Goal: Information Seeking & Learning: Check status

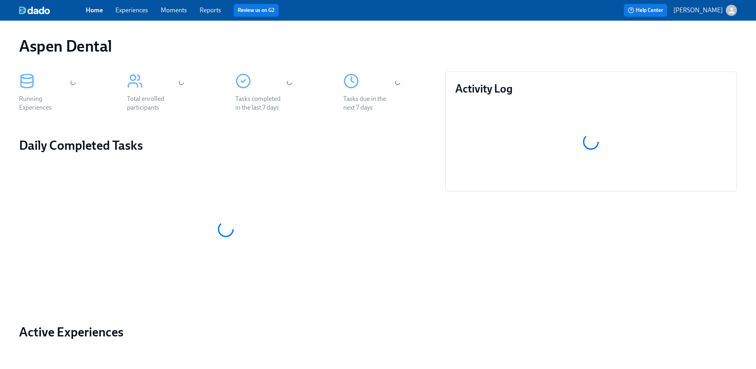
click at [206, 12] on link "Reports" at bounding box center [210, 10] width 21 height 8
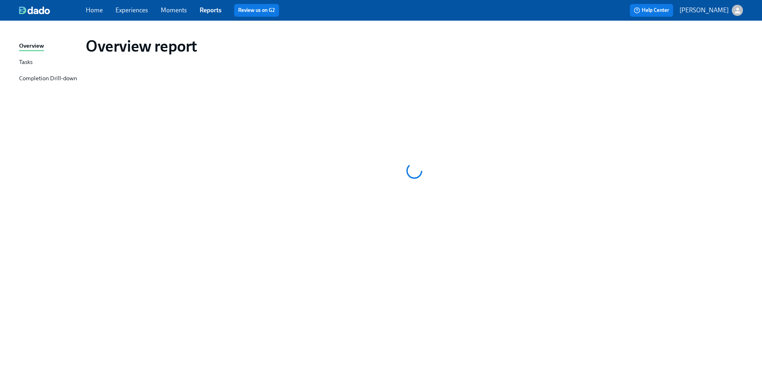
click at [56, 75] on div "Completion Drill-down" at bounding box center [48, 79] width 58 height 10
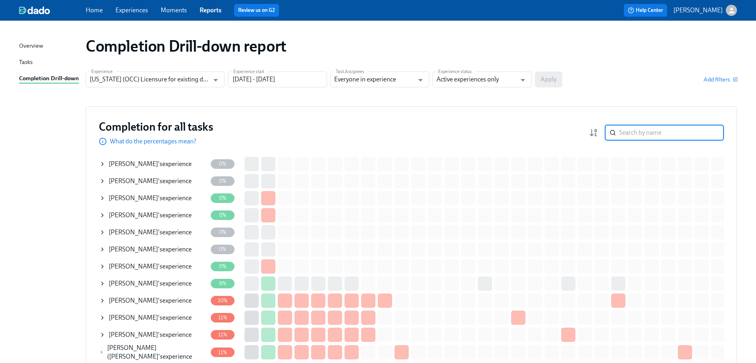
click at [631, 137] on input "search" at bounding box center [671, 133] width 105 height 16
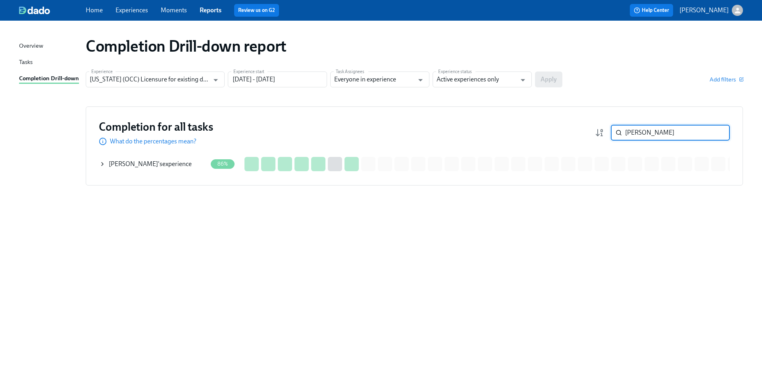
type input "eshani"
click at [198, 162] on div "Eshani Shah 's experience" at bounding box center [153, 164] width 108 height 16
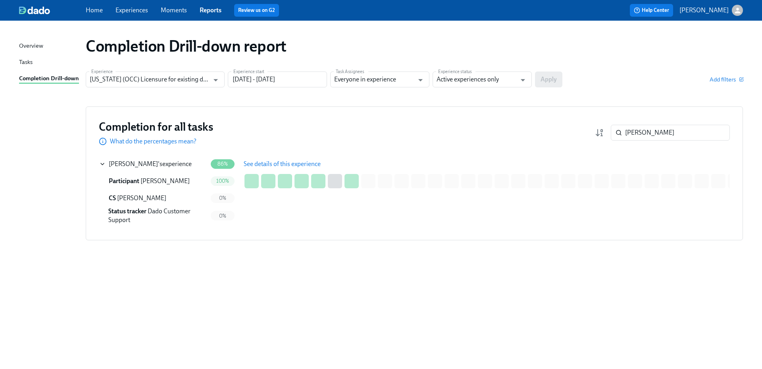
click at [260, 163] on span "See details of this experience" at bounding box center [282, 164] width 77 height 8
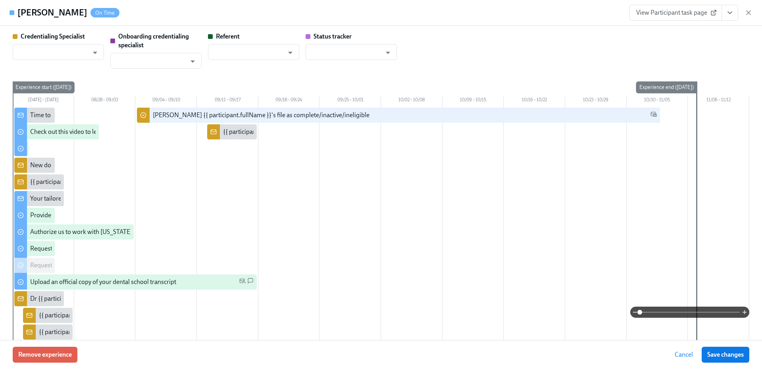
type input "Sarah Parkhurst"
type input "Laura Miller"
type input "Dado Customer Support"
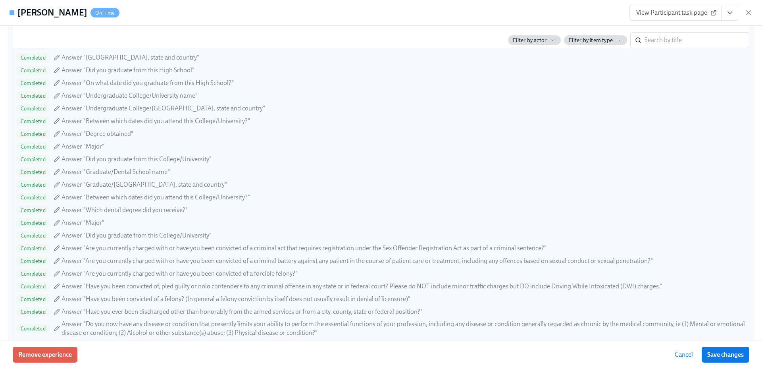
scroll to position [912, 0]
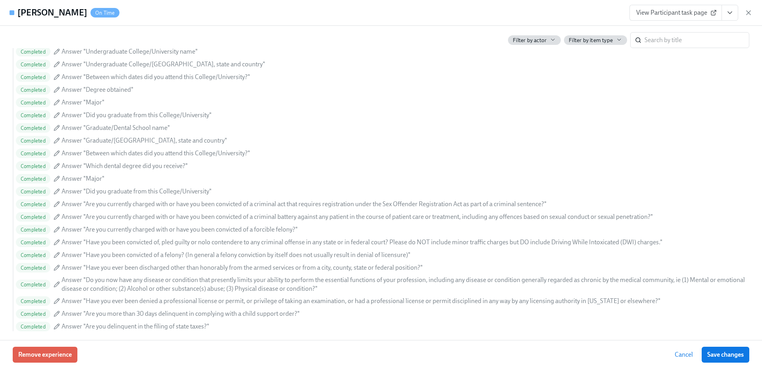
click at [671, 14] on span "View Participant task page" at bounding box center [675, 13] width 79 height 8
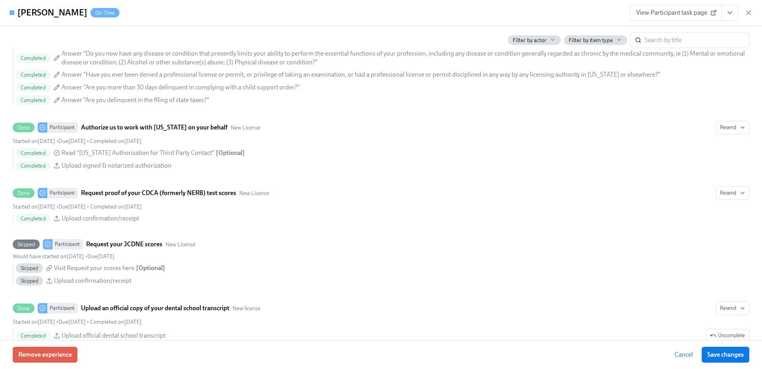
scroll to position [1073, 0]
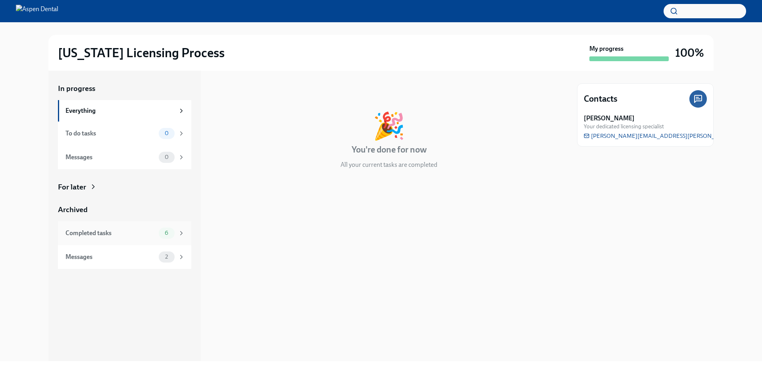
click at [135, 230] on div "Completed tasks" at bounding box center [110, 232] width 90 height 9
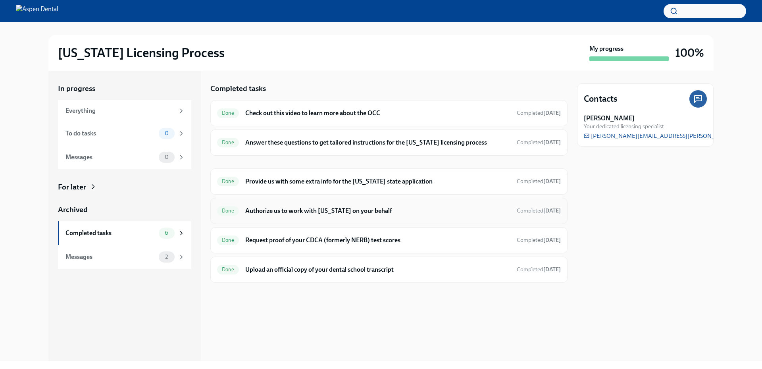
click at [387, 210] on h6 "Authorize us to work with [US_STATE] on your behalf" at bounding box center [377, 210] width 265 height 9
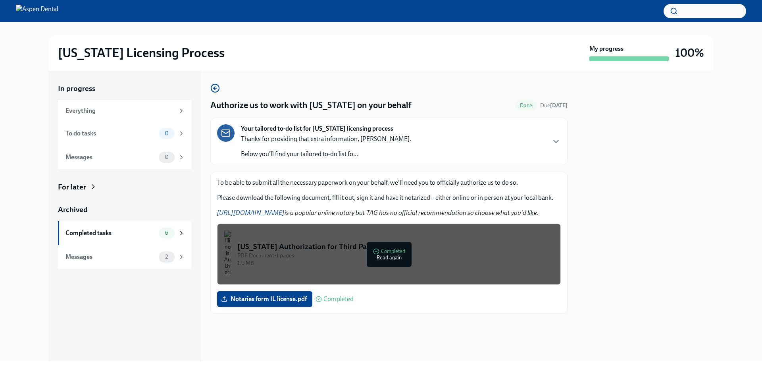
click at [387, 256] on div "PDF Document • 1 pages" at bounding box center [395, 256] width 317 height 8
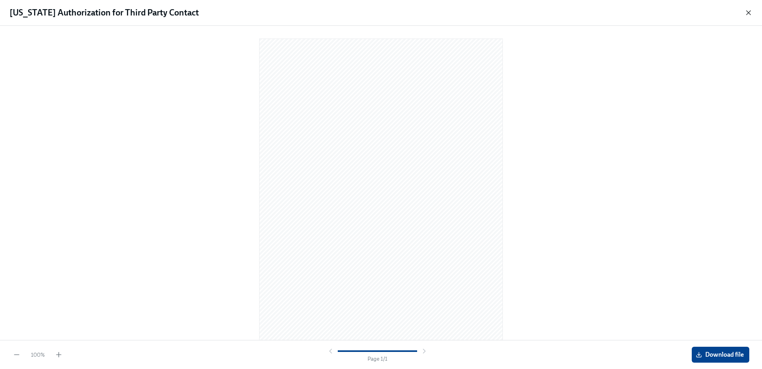
click at [747, 13] on icon "button" at bounding box center [748, 13] width 4 height 4
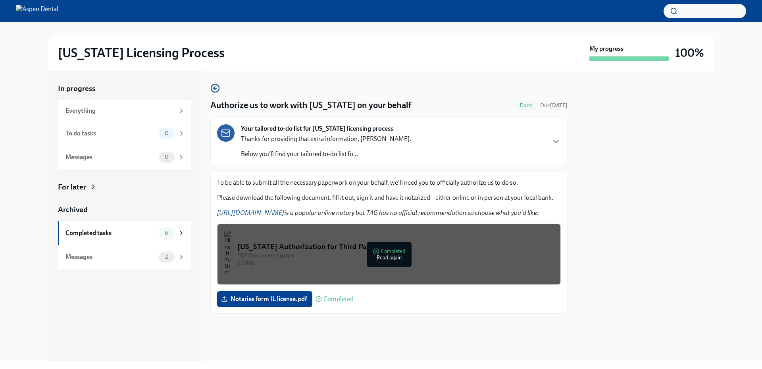
click at [652, 230] on div at bounding box center [645, 216] width 136 height 290
click at [655, 202] on div at bounding box center [645, 216] width 136 height 290
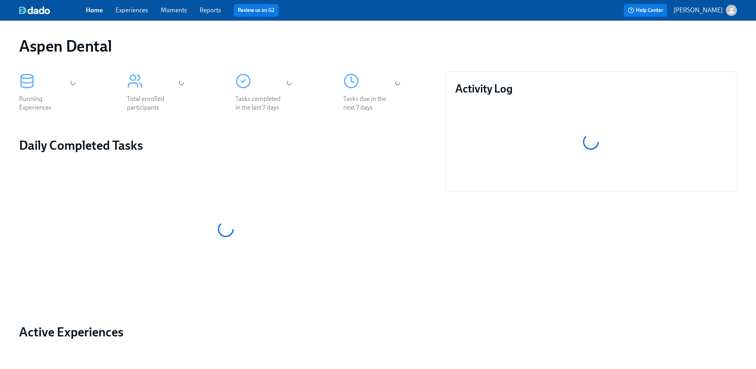
click at [216, 11] on link "Reports" at bounding box center [210, 10] width 21 height 8
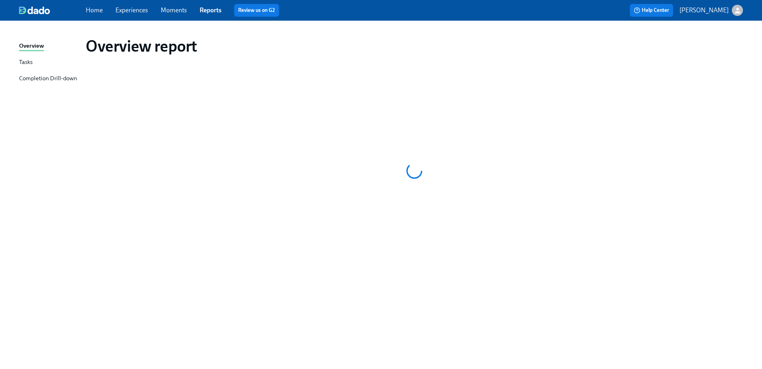
click at [70, 77] on div "Completion Drill-down" at bounding box center [48, 79] width 58 height 10
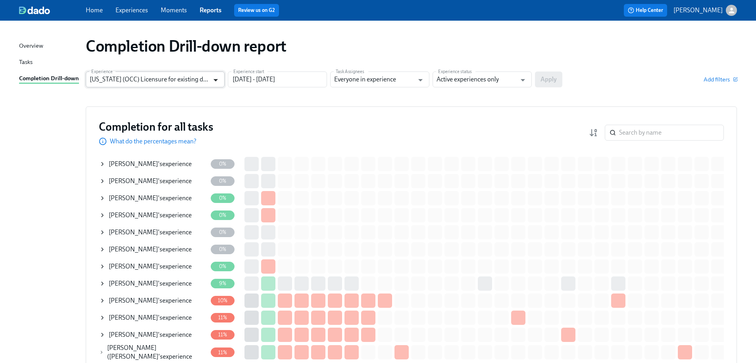
click at [214, 81] on icon "Open" at bounding box center [215, 80] width 11 height 11
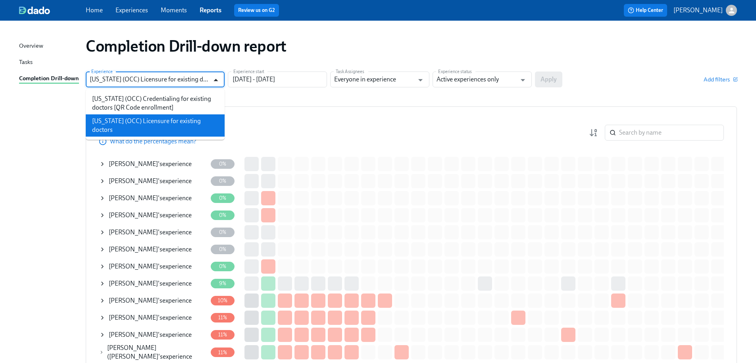
click at [214, 81] on icon "Close" at bounding box center [215, 80] width 11 height 11
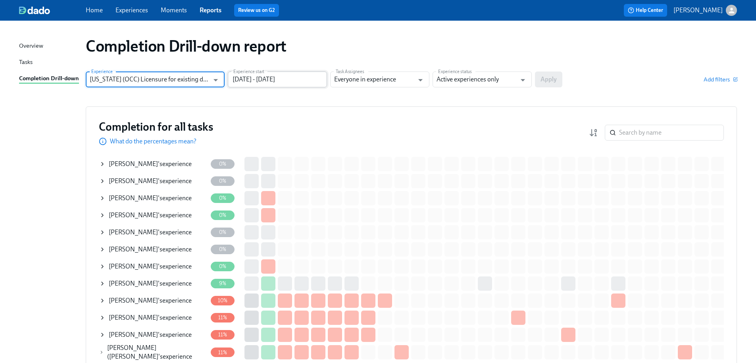
click at [257, 76] on input "06/14/2025 - 09/12/2025" at bounding box center [277, 79] width 99 height 16
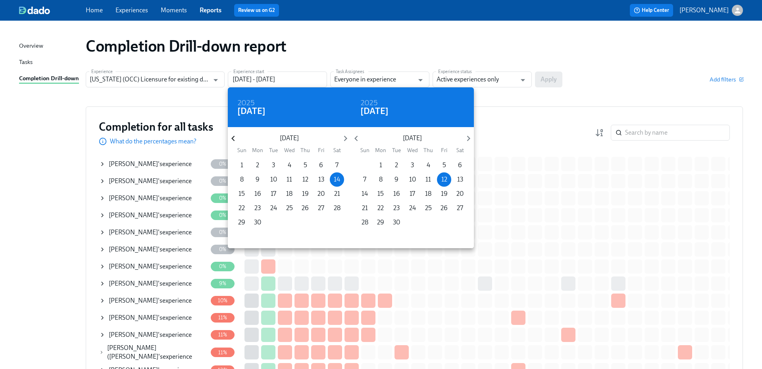
click at [237, 138] on icon "button" at bounding box center [233, 138] width 11 height 11
click at [236, 138] on icon "button" at bounding box center [233, 138] width 11 height 11
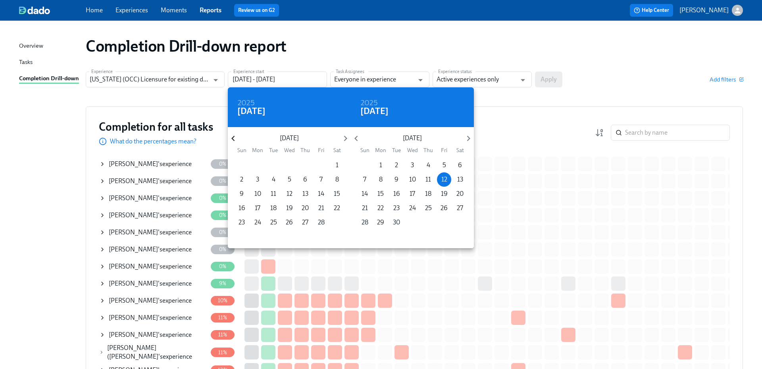
click at [236, 138] on icon "button" at bounding box center [233, 138] width 11 height 11
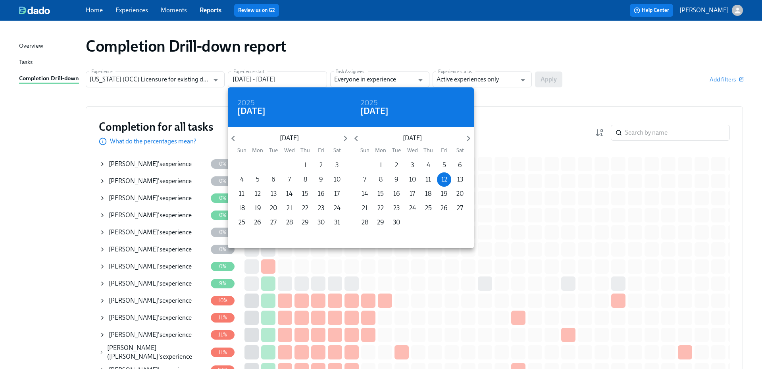
click at [311, 167] on span "1" at bounding box center [305, 165] width 14 height 9
type input "08/01/2024 - 09/12/2025"
click at [501, 79] on div at bounding box center [381, 184] width 762 height 369
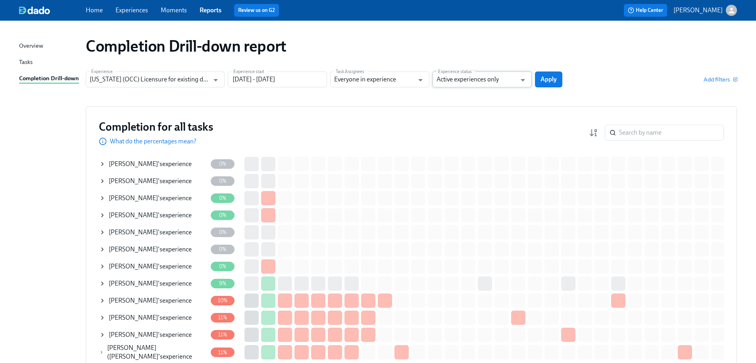
click at [487, 81] on input "Active experiences only" at bounding box center [476, 79] width 80 height 16
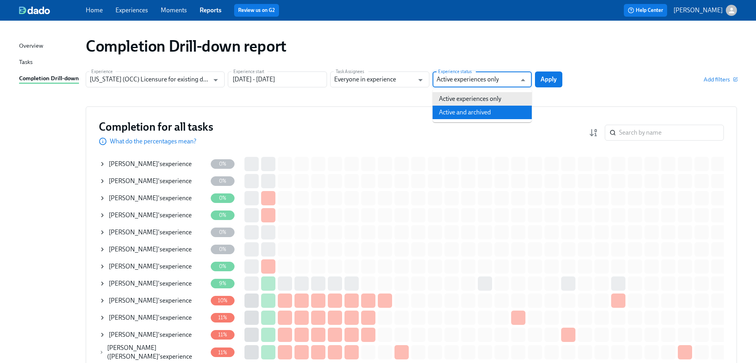
click at [486, 112] on li "Active and archived" at bounding box center [481, 112] width 99 height 13
type input "Active and archived"
click at [543, 77] on span "Apply" at bounding box center [548, 79] width 16 height 8
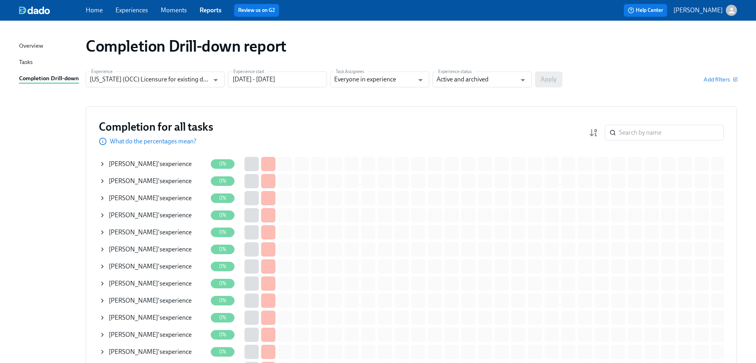
click at [660, 122] on div "Completion for all tasks What do the percentages mean? ​" at bounding box center [411, 132] width 625 height 26
click at [661, 128] on input "search" at bounding box center [671, 133] width 105 height 16
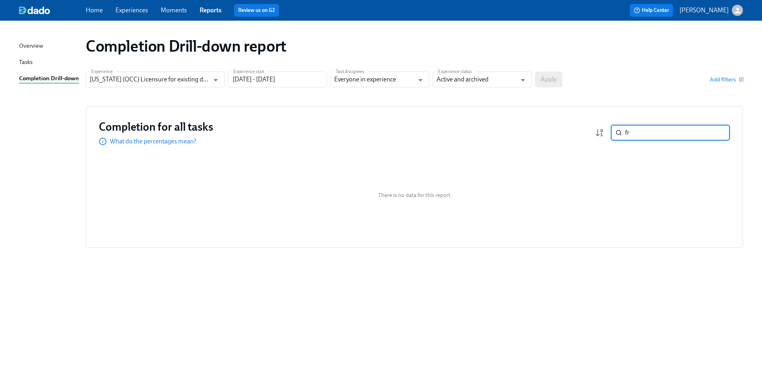
type input "f"
drag, startPoint x: 642, startPoint y: 133, endPoint x: 625, endPoint y: 132, distance: 17.1
click at [625, 132] on input "desa" at bounding box center [677, 133] width 105 height 16
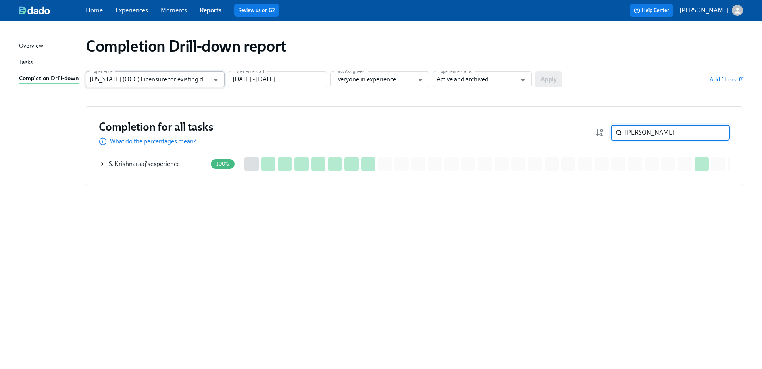
type input "krish"
click at [184, 84] on input "Illinois (OCC) Licensure for existing doctors" at bounding box center [149, 79] width 119 height 16
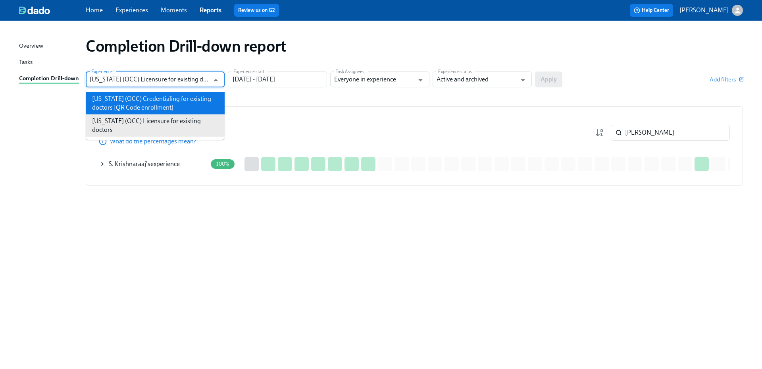
click at [172, 104] on li "Illinois (OCC) Credentialing for existing doctors [QR Code enrollment]" at bounding box center [155, 103] width 139 height 22
type input "Illinois (OCC) Credentialing for existing doctors [QR Code enrollment]"
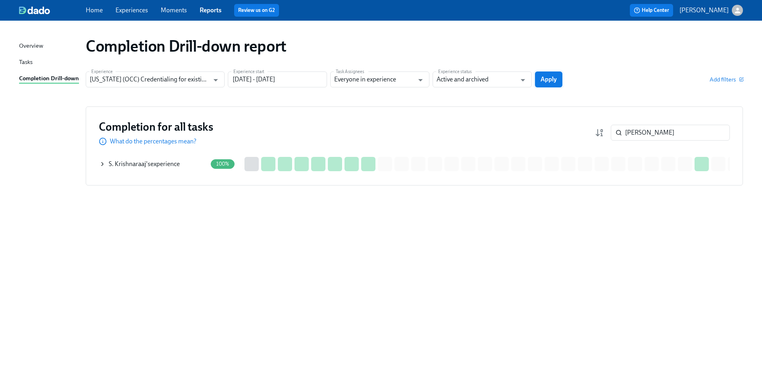
click at [549, 79] on span "Apply" at bounding box center [548, 79] width 16 height 8
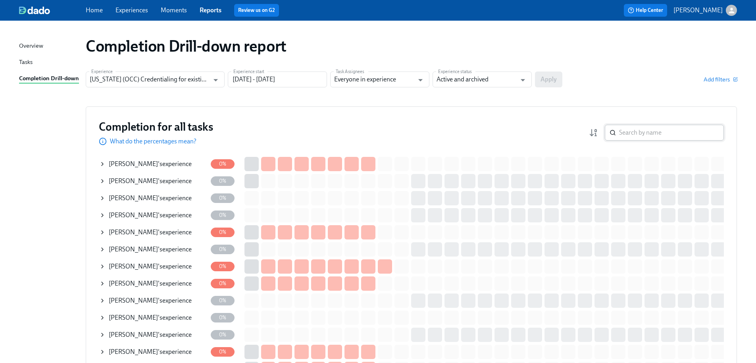
click at [641, 136] on input "search" at bounding box center [671, 133] width 105 height 16
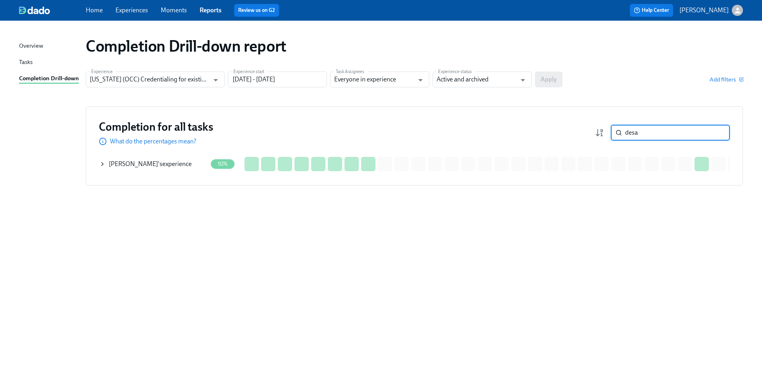
type input "desa"
click at [190, 164] on div "Krishna Desai 's experience" at bounding box center [153, 164] width 108 height 16
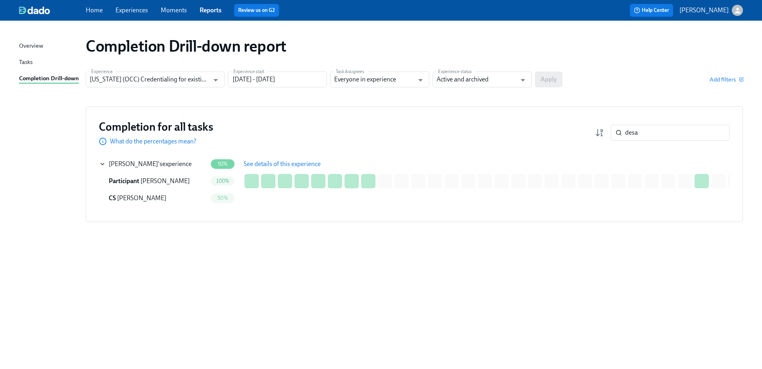
click at [260, 164] on span "See details of this experience" at bounding box center [282, 164] width 77 height 8
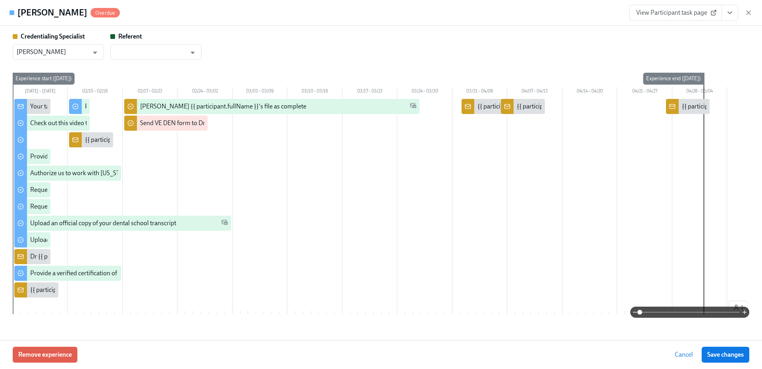
click at [672, 15] on span "View Participant task page" at bounding box center [675, 13] width 79 height 8
click at [747, 13] on icon "button" at bounding box center [748, 13] width 8 height 8
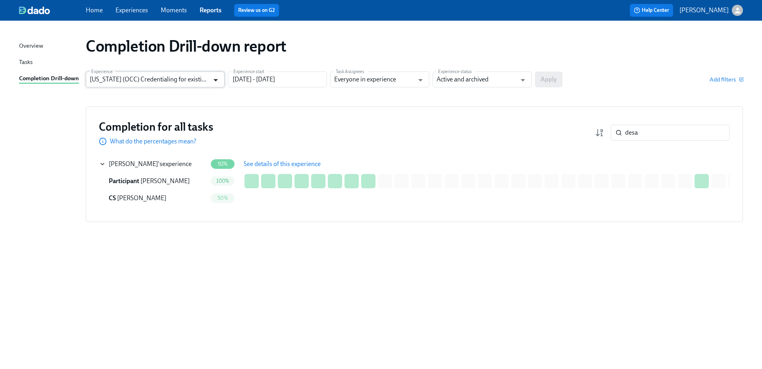
click at [217, 79] on icon "Open" at bounding box center [215, 80] width 11 height 11
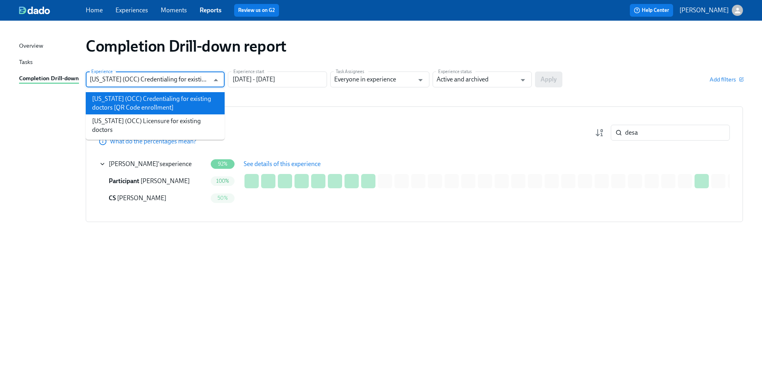
scroll to position [0, 67]
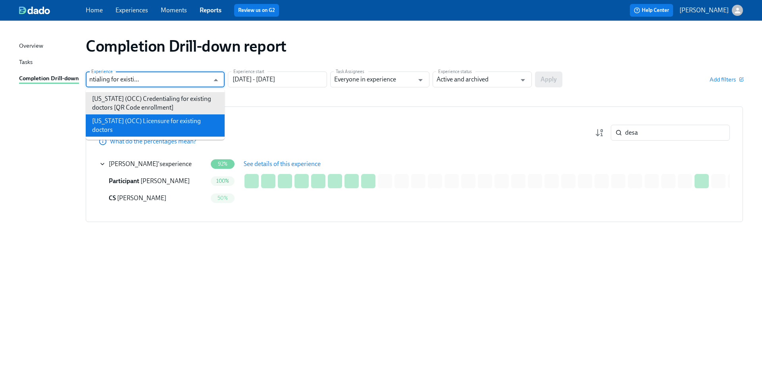
click at [184, 117] on li "Illinois (OCC) Licensure for existing doctors" at bounding box center [155, 125] width 139 height 22
type input "Illinois (OCC) Licensure for existing doctors"
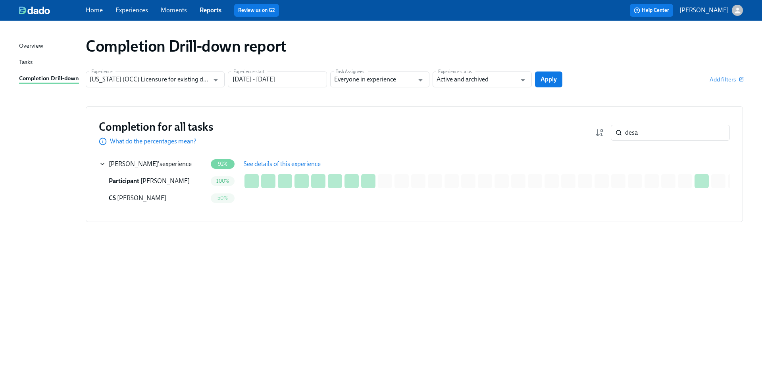
click at [545, 71] on div "Completion Drill-down report Experience Illinois (OCC) Licensure for existing d…" at bounding box center [381, 189] width 724 height 319
click at [553, 83] on button "Apply" at bounding box center [548, 79] width 27 height 16
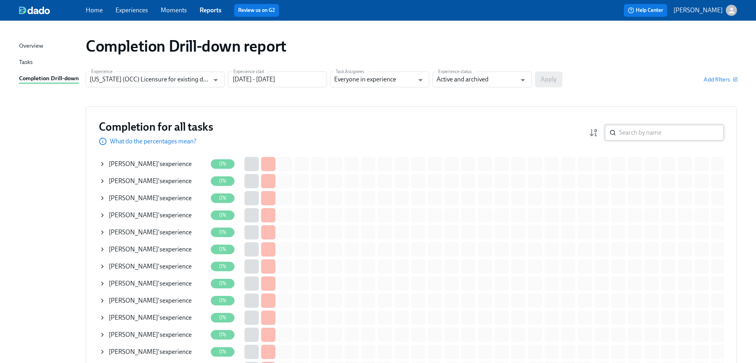
click at [645, 132] on input "search" at bounding box center [671, 133] width 105 height 16
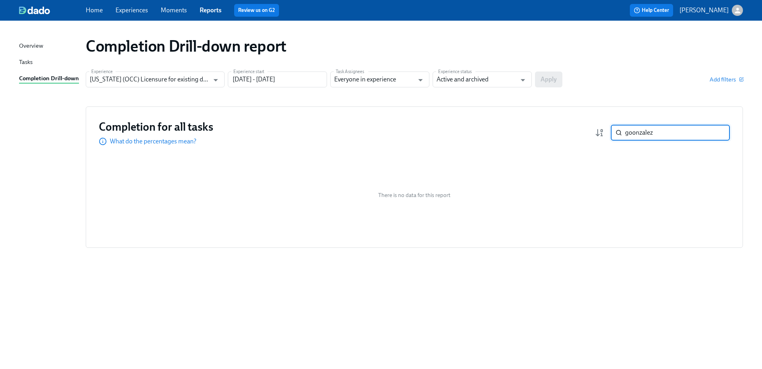
click at [634, 133] on input "goonzalez" at bounding box center [677, 133] width 105 height 16
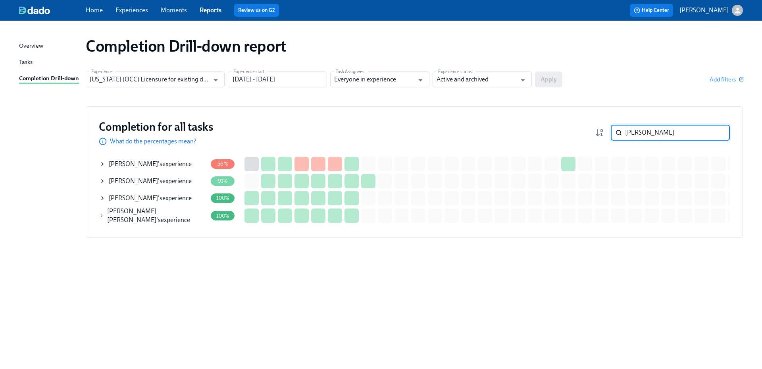
click at [175, 182] on div "R. Tejeda-Gonzalez 's experience" at bounding box center [150, 181] width 83 height 9
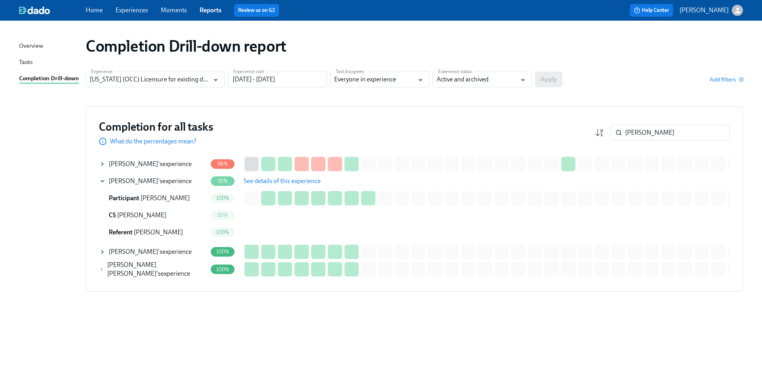
click at [306, 179] on span "See details of this experience" at bounding box center [282, 181] width 77 height 8
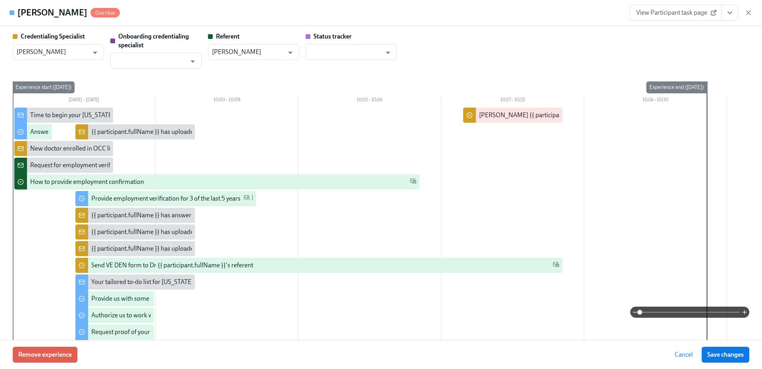
click at [676, 14] on span "View Participant task page" at bounding box center [675, 13] width 79 height 8
click at [747, 14] on icon "button" at bounding box center [748, 13] width 4 height 4
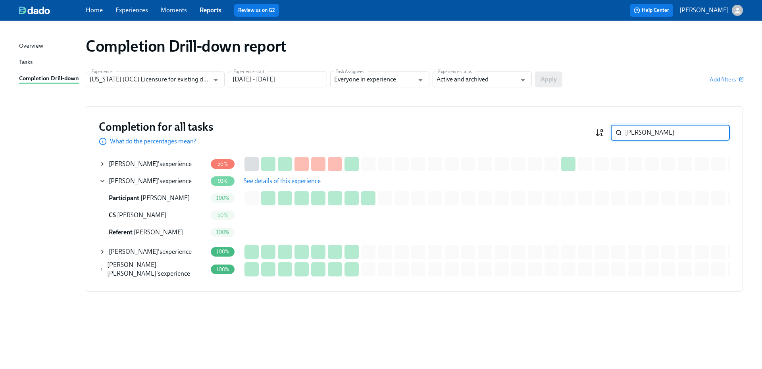
drag, startPoint x: 666, startPoint y: 132, endPoint x: 595, endPoint y: 131, distance: 70.6
click at [595, 131] on div "gonzalez ​" at bounding box center [662, 133] width 135 height 16
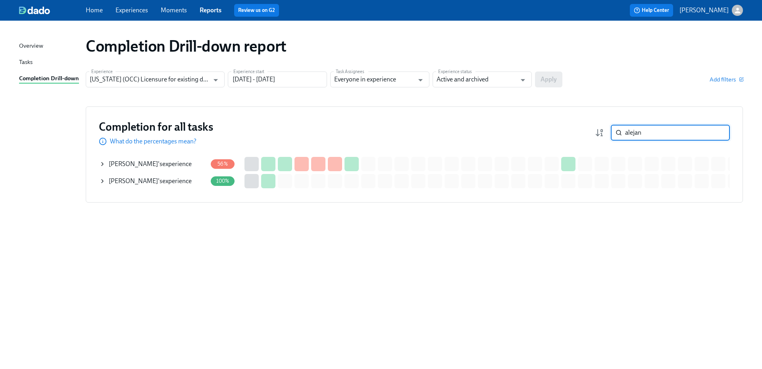
type input "alejan"
click at [174, 163] on div "Alejandra Gonzalez 's experience" at bounding box center [150, 163] width 83 height 9
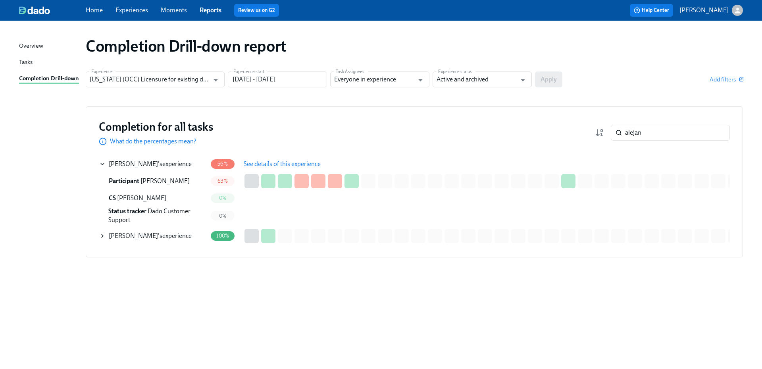
click at [261, 163] on span "See details of this experience" at bounding box center [282, 164] width 77 height 8
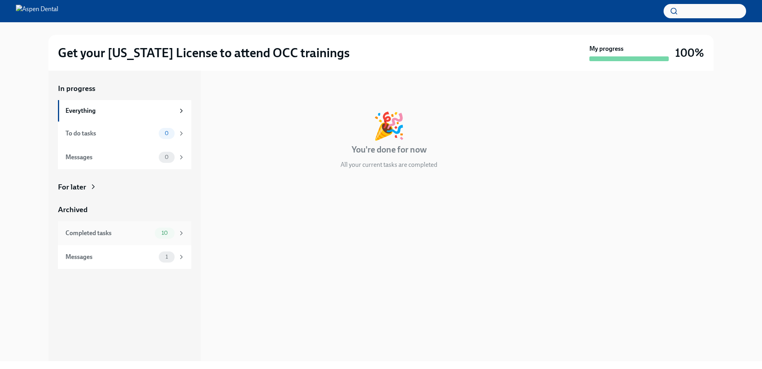
click at [127, 232] on div "Completed tasks" at bounding box center [108, 232] width 86 height 9
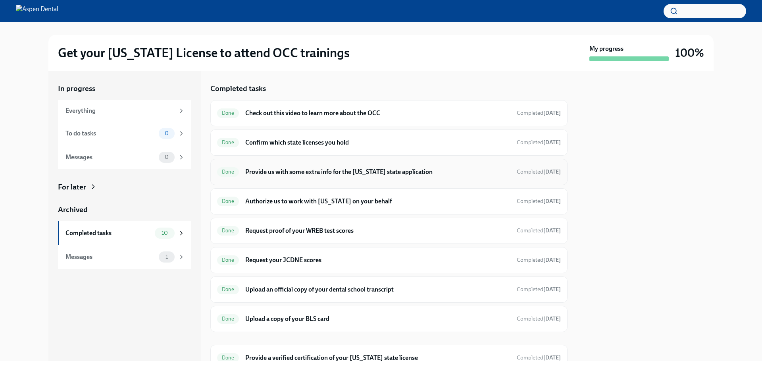
click at [351, 179] on div "Done Provide us with some extra info for the Illinois state application Complet…" at bounding box center [388, 172] width 357 height 26
click at [353, 172] on h6 "Provide us with some extra info for the [US_STATE] state application" at bounding box center [377, 171] width 265 height 9
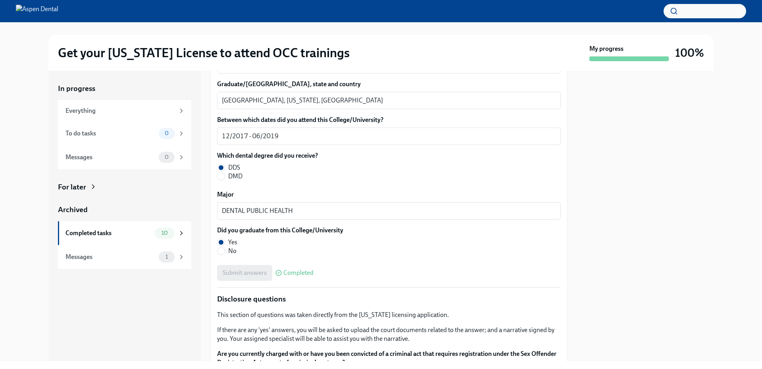
scroll to position [1071, 0]
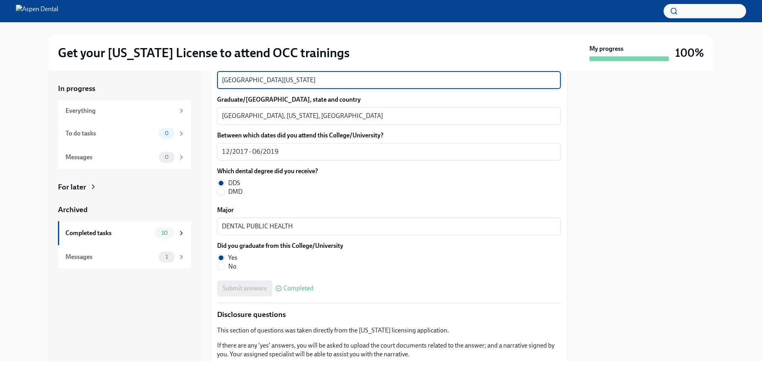
drag, startPoint x: 364, startPoint y: 172, endPoint x: 209, endPoint y: 173, distance: 155.1
click at [209, 173] on div "In progress Everything To do tasks 0 Messages 0 For later Archived Completed ta…" at bounding box center [380, 216] width 665 height 290
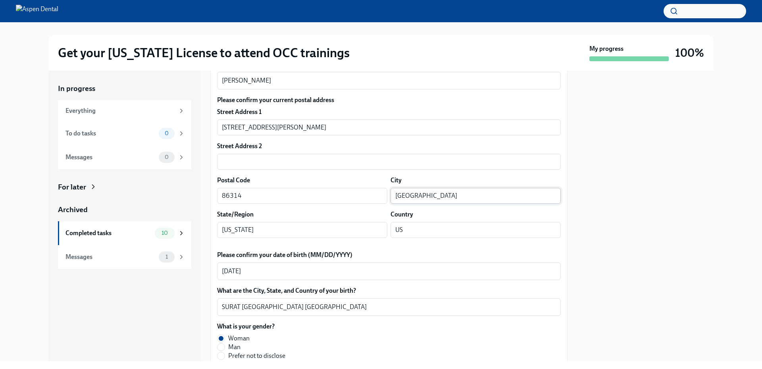
scroll to position [0, 0]
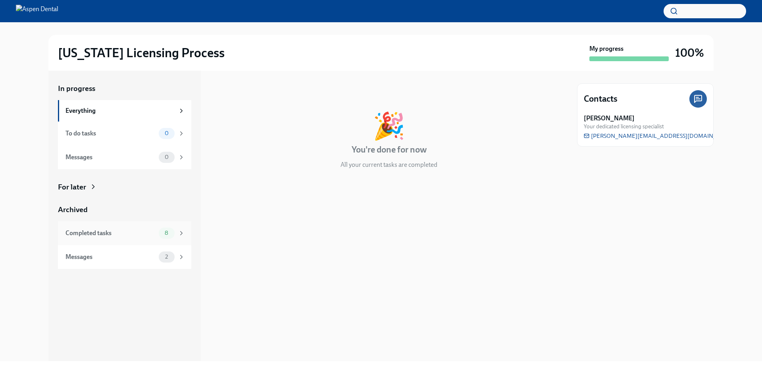
click at [138, 227] on div "Completed tasks 8" at bounding box center [124, 232] width 119 height 11
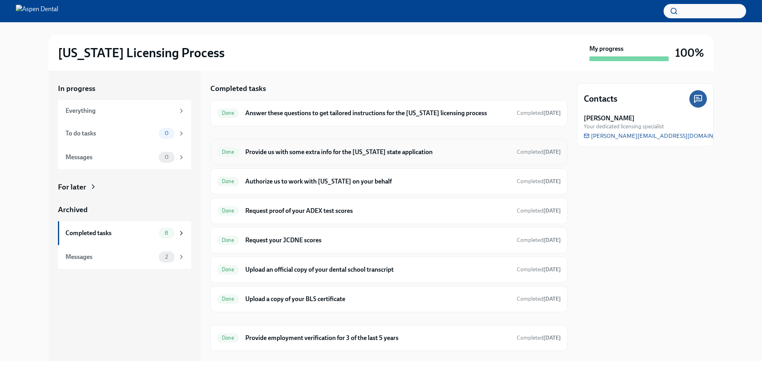
click at [376, 152] on h6 "Provide us with some extra info for the [US_STATE] state application" at bounding box center [377, 152] width 265 height 9
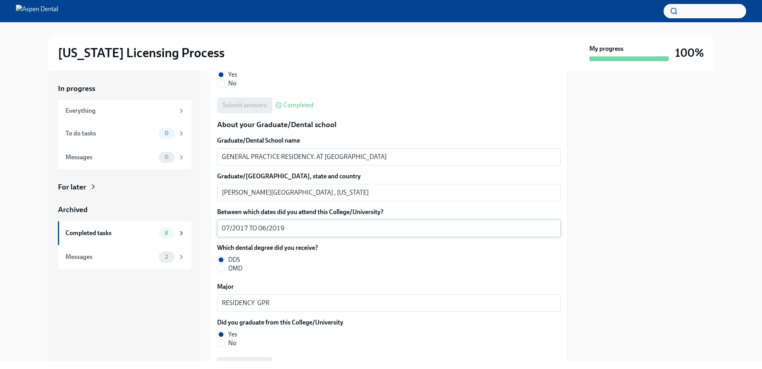
scroll to position [952, 0]
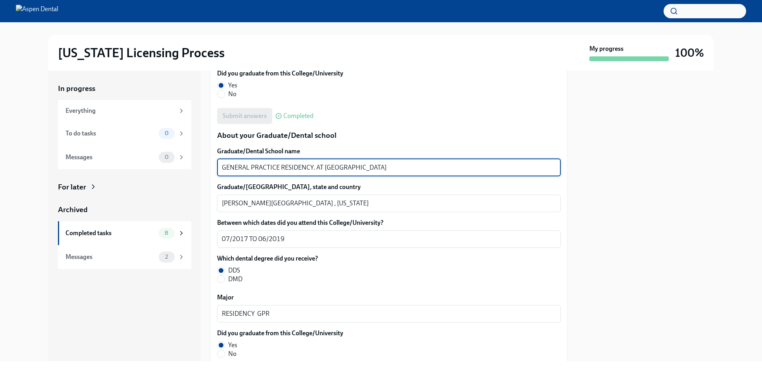
drag, startPoint x: 471, startPoint y: 169, endPoint x: 215, endPoint y: 169, distance: 255.5
click at [215, 169] on div "We will fill out the [US_STATE] State Application Form on your behalf – we'll j…" at bounding box center [388, 67] width 357 height 1696
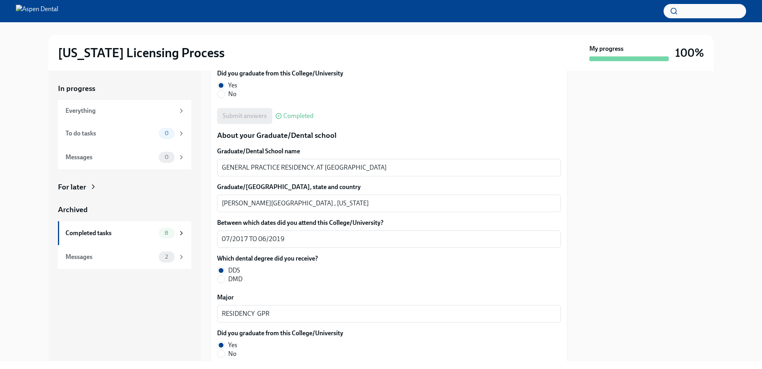
click at [428, 280] on div "Which dental degree did you receive? DDS DMD" at bounding box center [389, 268] width 344 height 29
